Goal: Check status

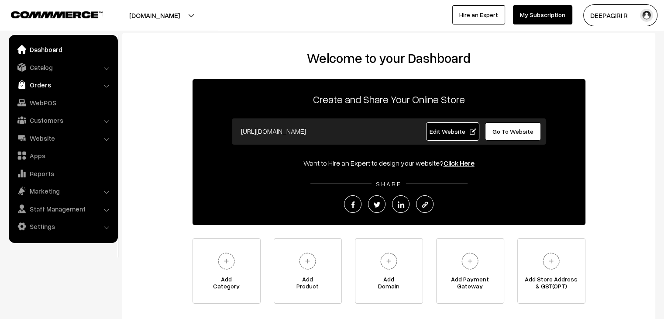
click at [40, 86] on link "Orders" at bounding box center [63, 85] width 104 height 16
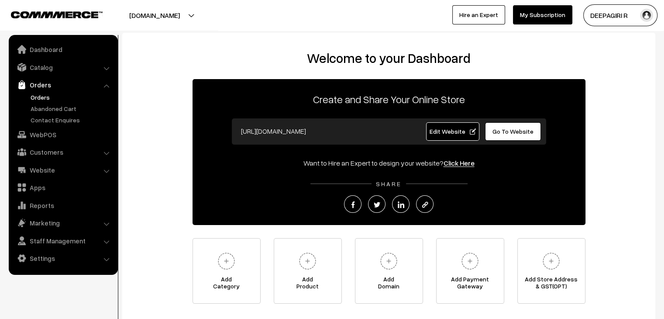
click at [41, 100] on link "Orders" at bounding box center [71, 97] width 86 height 9
